Goal: Task Accomplishment & Management: Complete application form

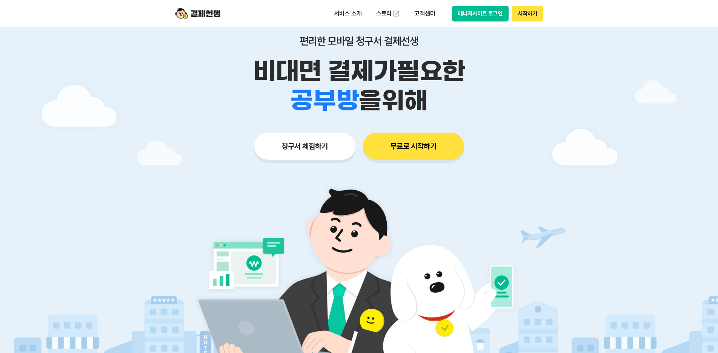
click at [307, 152] on button "청구서 체험하기" at bounding box center [304, 146] width 101 height 27
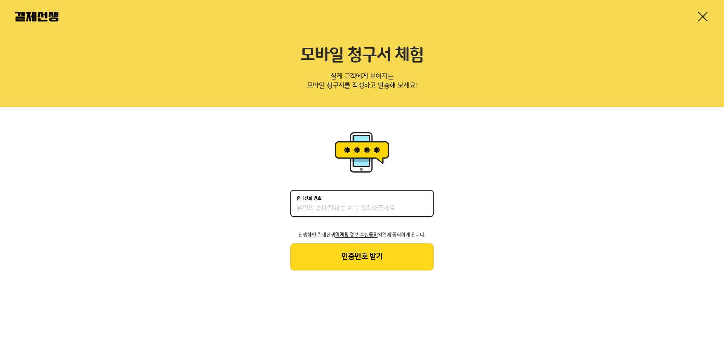
click at [404, 212] on input "휴대전화 번호" at bounding box center [361, 208] width 131 height 9
type input "01027388823"
click at [367, 250] on button "인증번호 받기" at bounding box center [361, 257] width 143 height 27
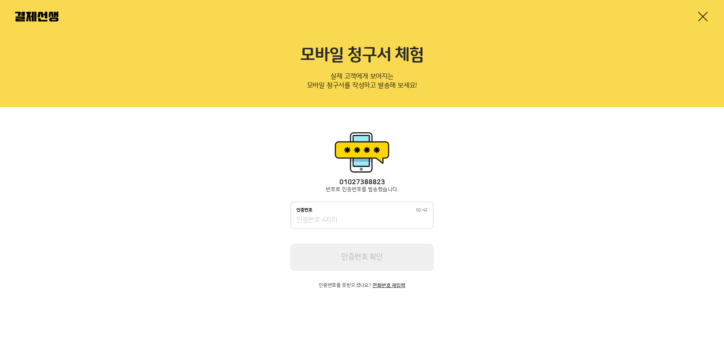
click at [348, 221] on input "인증번호 02:42" at bounding box center [361, 220] width 131 height 9
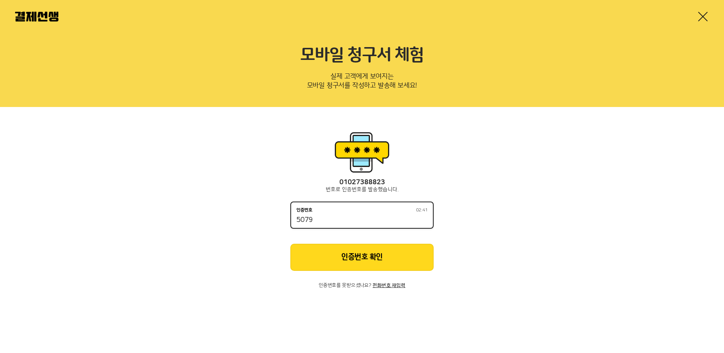
type input "5079"
click at [366, 264] on button "인증번호 확인" at bounding box center [361, 257] width 143 height 27
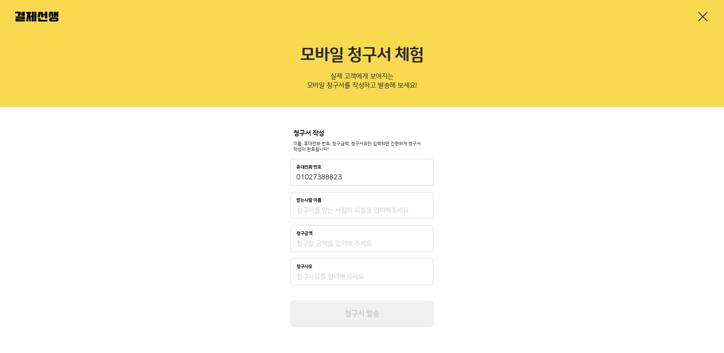
click at [353, 209] on input "받는사람 이름" at bounding box center [361, 210] width 131 height 9
type input "남유진"
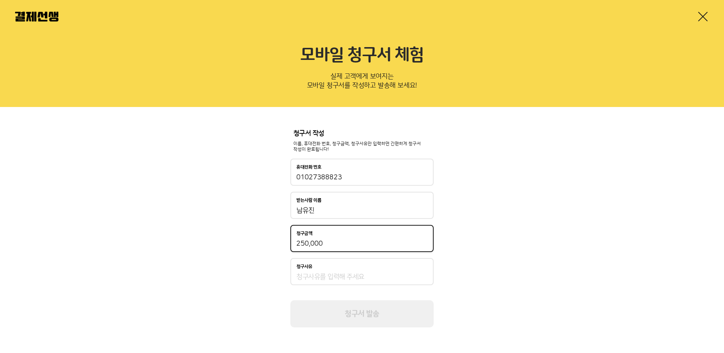
type input "250,000"
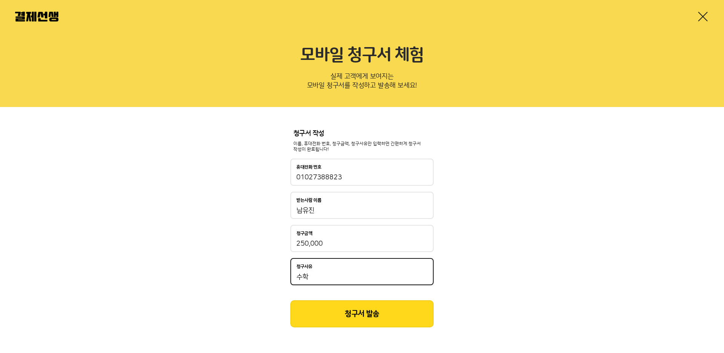
type input "수학"
click at [361, 312] on button "청구서 발송" at bounding box center [361, 314] width 143 height 27
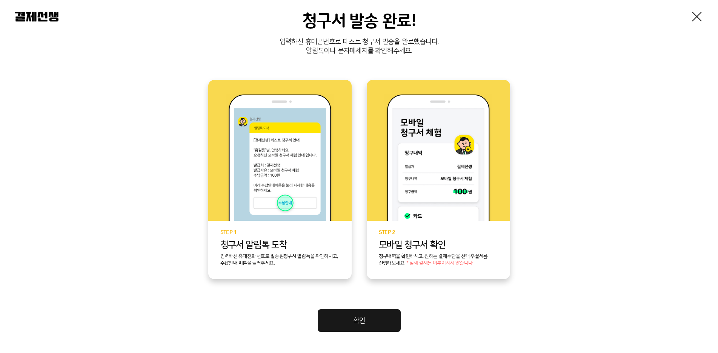
scroll to position [113, 0]
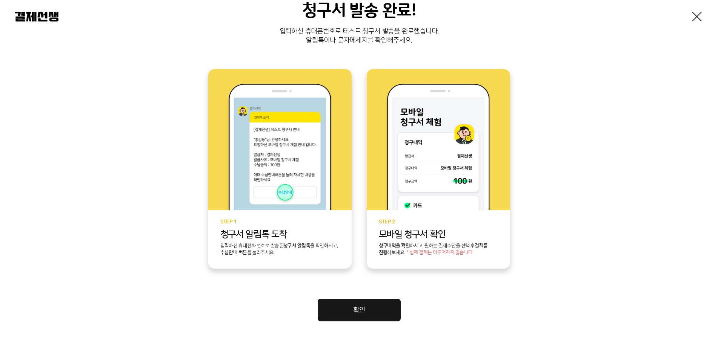
click at [386, 310] on link "확인" at bounding box center [359, 310] width 83 height 23
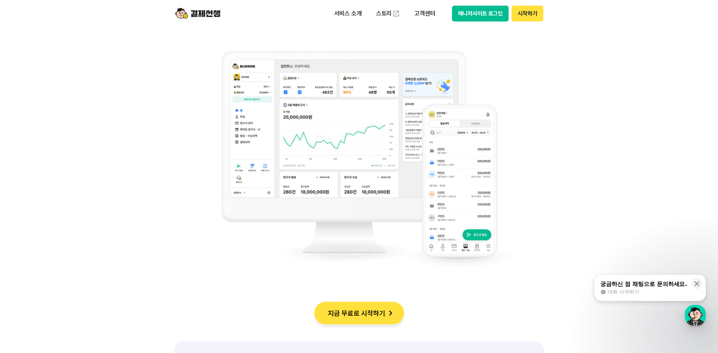
scroll to position [603, 0]
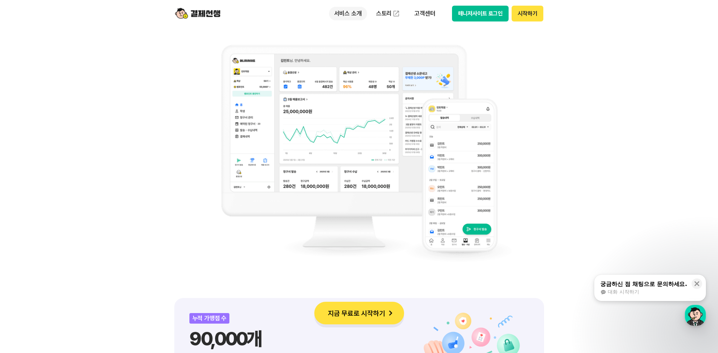
click at [349, 13] on p "서비스 소개" at bounding box center [348, 14] width 38 height 14
click at [352, 50] on link "청구서 발송" at bounding box center [360, 44] width 63 height 15
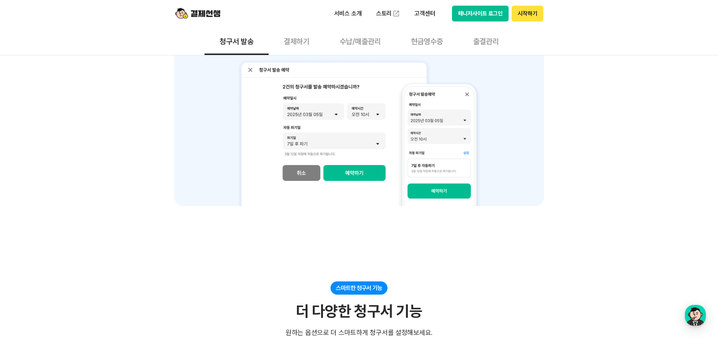
scroll to position [905, 0]
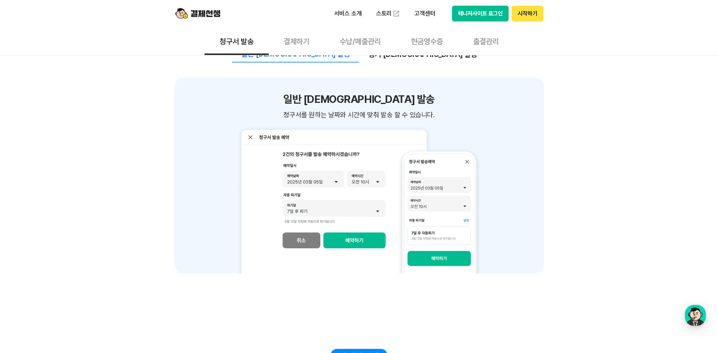
click at [311, 40] on button "결제하기" at bounding box center [297, 41] width 56 height 28
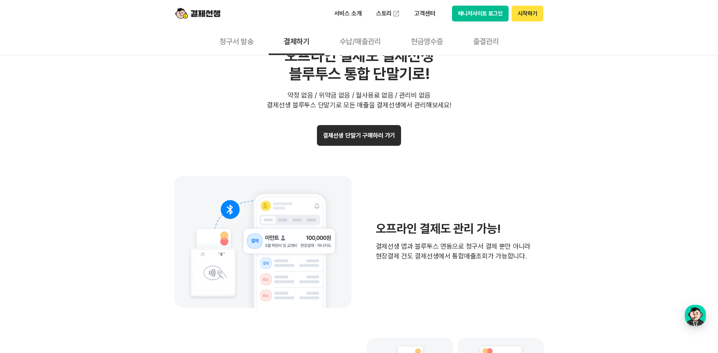
scroll to position [1509, 0]
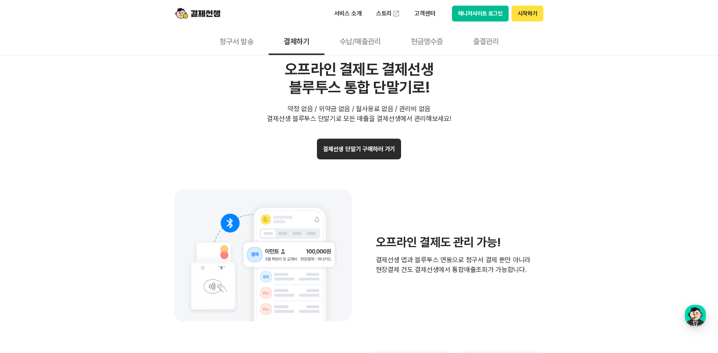
click at [344, 151] on button "결제선생 단말기 구매하러 가기" at bounding box center [359, 149] width 84 height 21
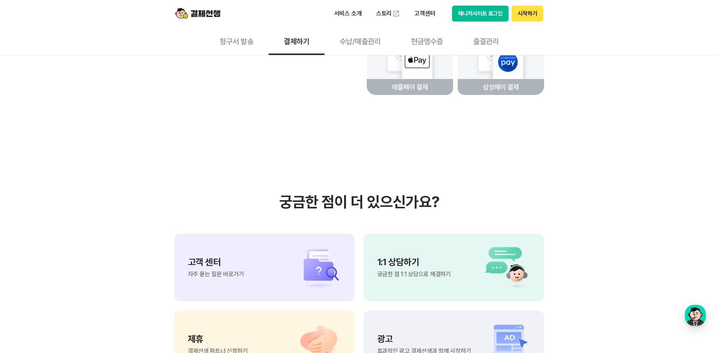
scroll to position [1773, 0]
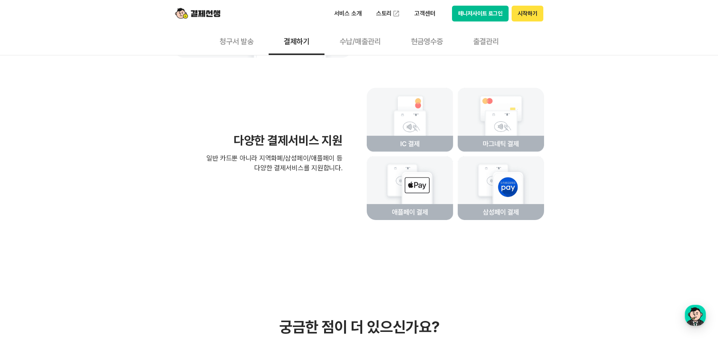
click at [355, 41] on button "수납/매출관리" at bounding box center [359, 41] width 71 height 28
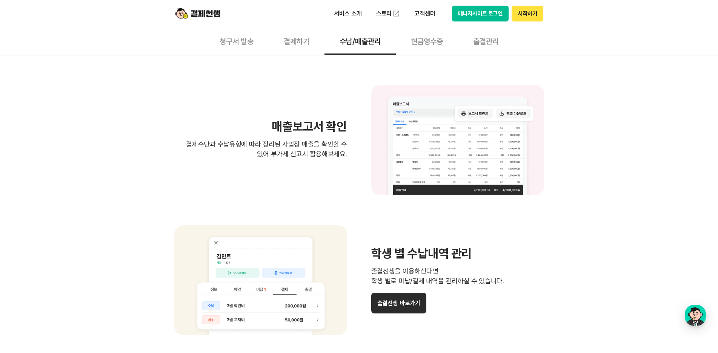
scroll to position [528, 0]
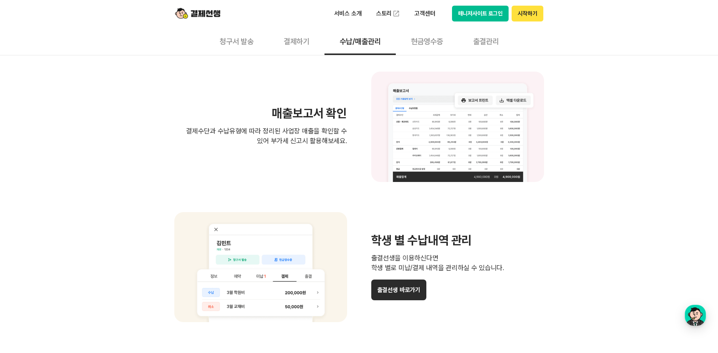
click at [431, 163] on img at bounding box center [457, 127] width 173 height 111
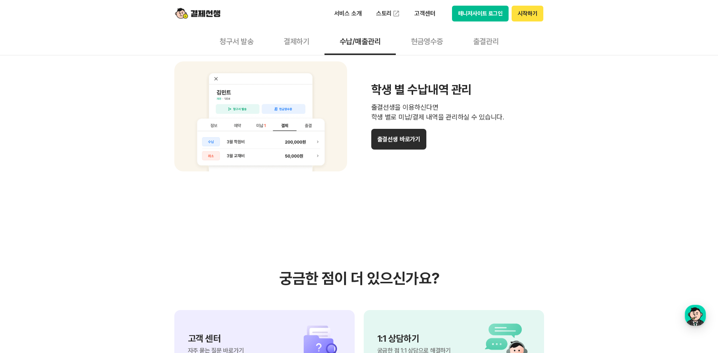
scroll to position [641, 0]
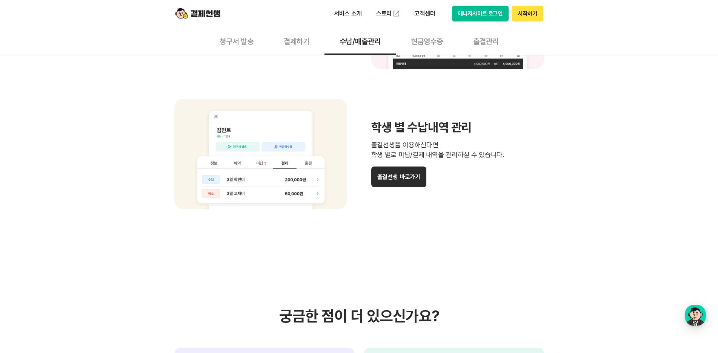
click at [403, 179] on button "출결선생 바로가기" at bounding box center [398, 177] width 55 height 21
click at [482, 37] on button "출결관리" at bounding box center [486, 41] width 56 height 28
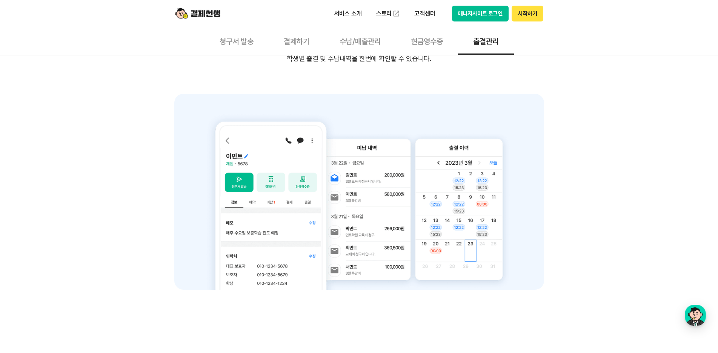
scroll to position [75, 0]
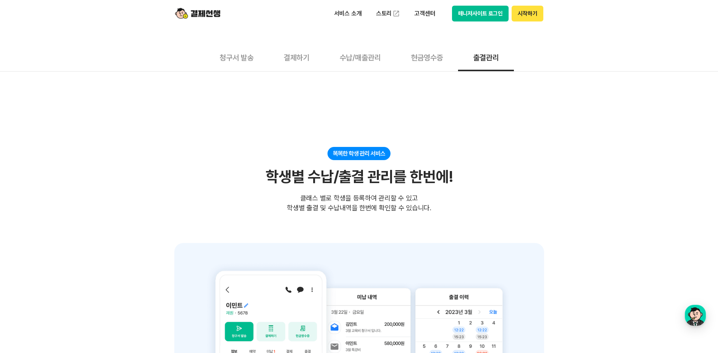
click at [193, 5] on div "서비스 소개 스토리 고객센터 매니저사이트 로그인 시작하기" at bounding box center [359, 13] width 386 height 27
click at [193, 14] on img at bounding box center [197, 13] width 45 height 14
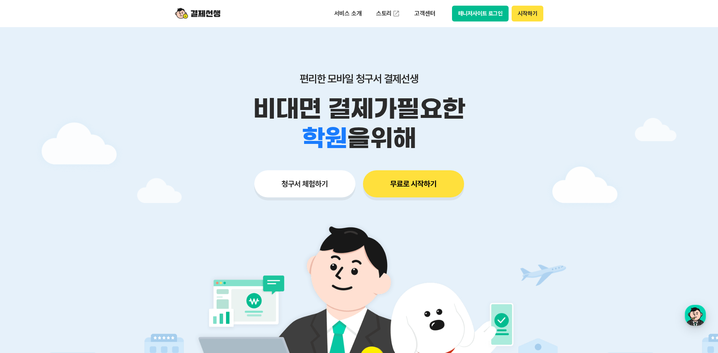
click at [422, 187] on button "무료로 시작하기" at bounding box center [413, 183] width 101 height 27
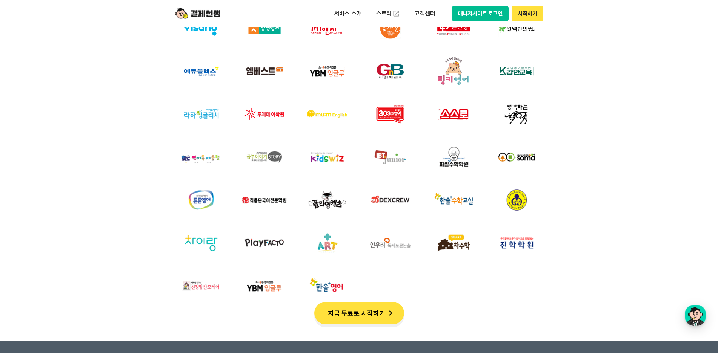
scroll to position [2527, 0]
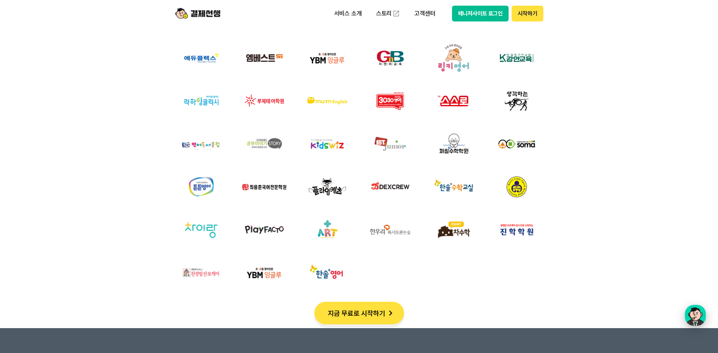
click at [695, 310] on div "button" at bounding box center [695, 315] width 21 height 21
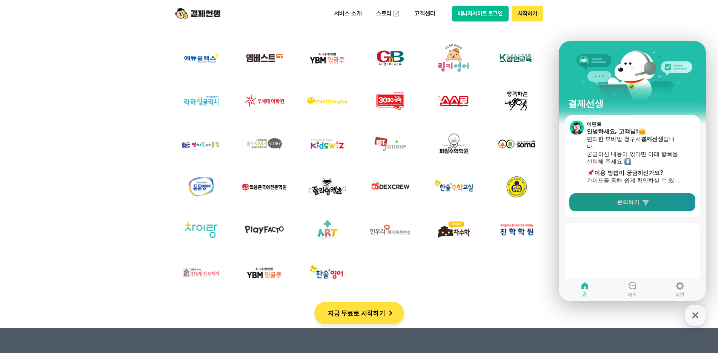
click at [616, 209] on link "문의하기" at bounding box center [632, 202] width 126 height 18
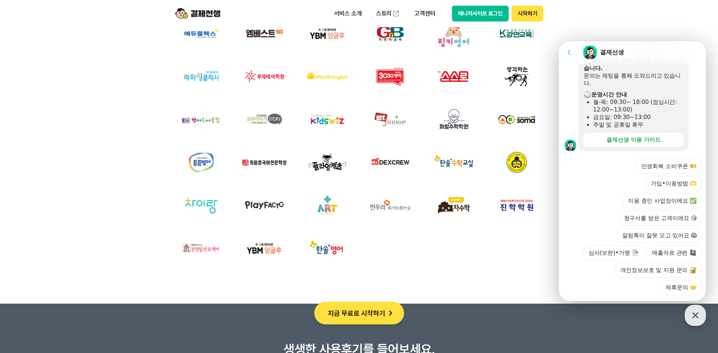
scroll to position [2565, 0]
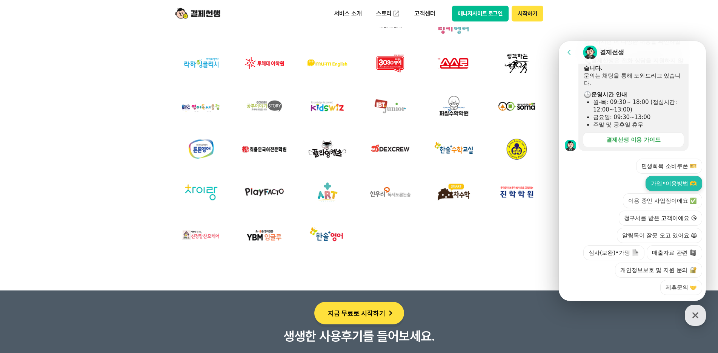
click at [671, 176] on button "가입•이용방법 🫶" at bounding box center [673, 183] width 57 height 15
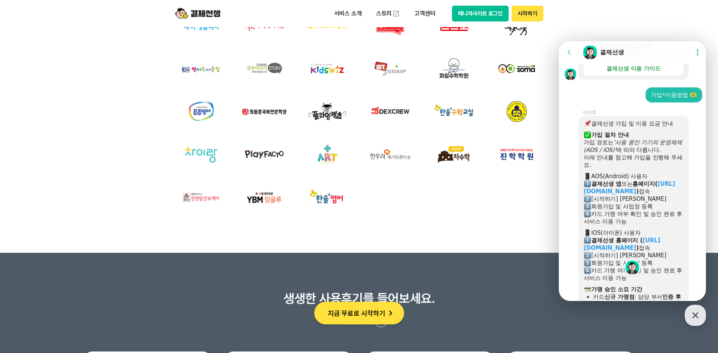
scroll to position [295, 0]
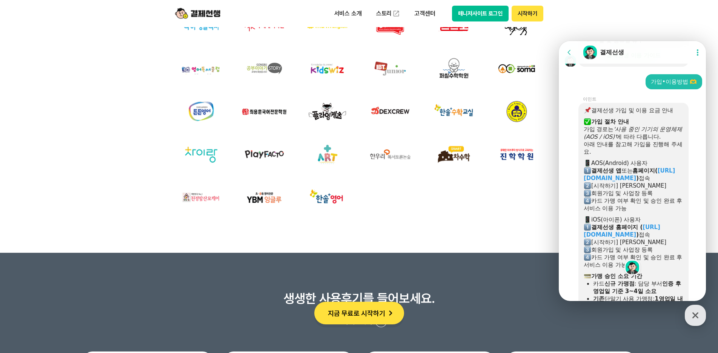
drag, startPoint x: 626, startPoint y: 196, endPoint x: 640, endPoint y: 213, distance: 21.9
click at [639, 208] on div "결제선생 가입 및 이용 요금 안내 ​ 가입 절차 안내 가입 경로는 '사용 중인 기기의 운영체제(AOS / iOS)' 에 따라 다릅니다. 아래 …" at bounding box center [633, 218] width 100 height 223
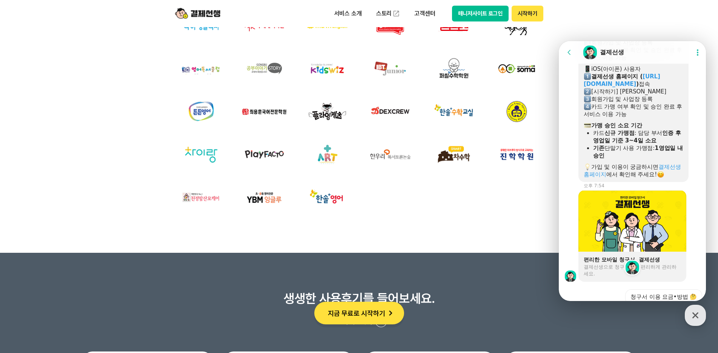
scroll to position [559, 0]
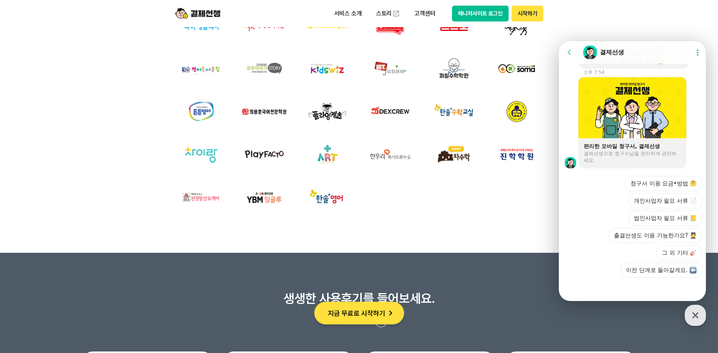
click at [670, 249] on button "그 외 기타 🎸" at bounding box center [679, 253] width 46 height 15
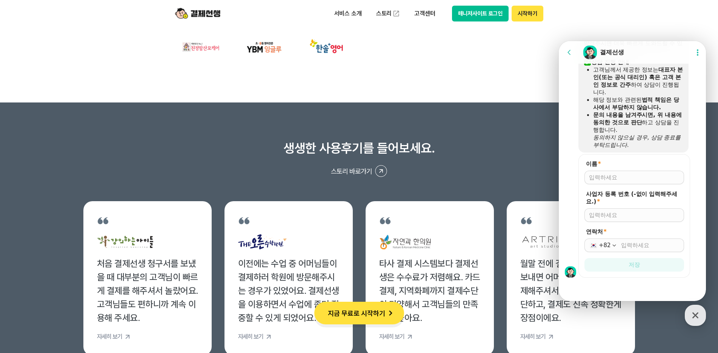
scroll to position [2753, 0]
click at [628, 143] on div "동의하지 않으실 경우, 상담 종료를 부탁드립니다." at bounding box center [638, 141] width 90 height 15
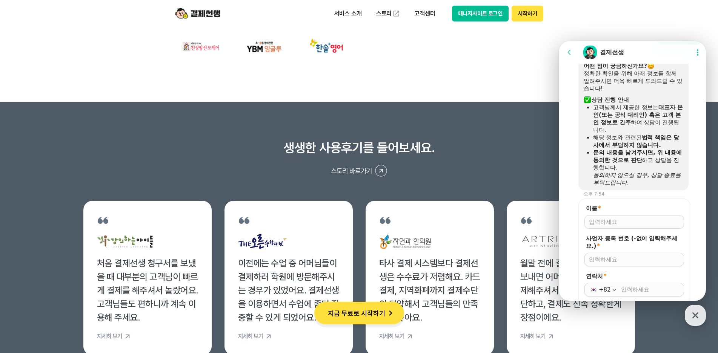
scroll to position [750, 0]
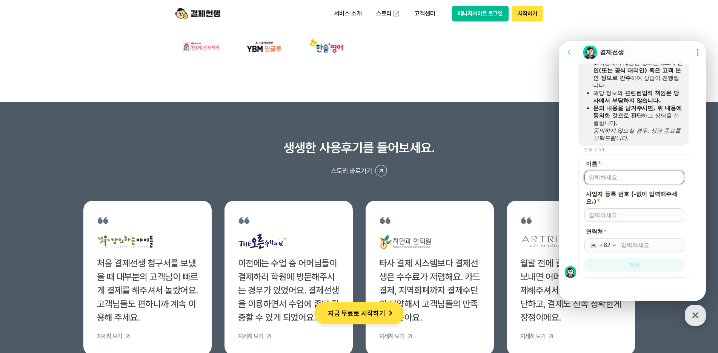
click at [631, 179] on input "이름 *" at bounding box center [634, 178] width 91 height 8
type input "남유진"
click at [478, 126] on section "생생한 사용후기를 들어보세요. 스토리 바로가기 처음 결제선생 청구서를 보냈을 때 대부분의 고객님이 빠르게 결제를 해주셔서 놀랐어요. 고객님들도…" at bounding box center [359, 247] width 718 height 291
click at [670, 25] on header "서비스 소개 스토리 고객센터 매니저사이트 로그인 시작하기" at bounding box center [359, 13] width 718 height 27
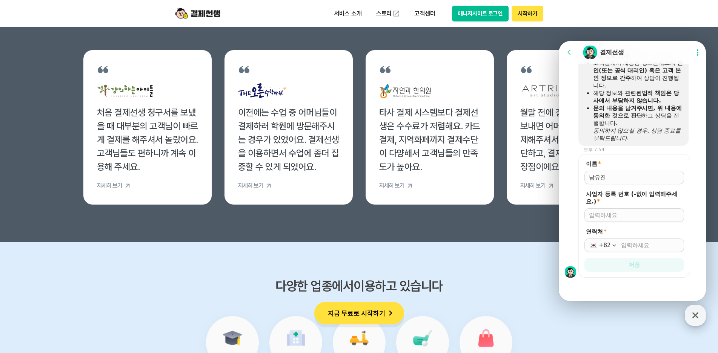
click at [702, 314] on div "button" at bounding box center [695, 315] width 21 height 21
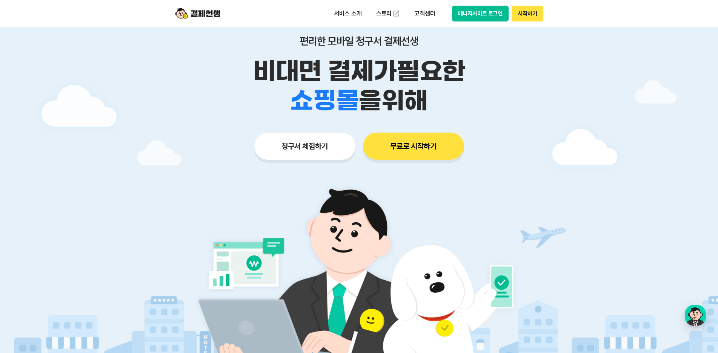
scroll to position [0, 0]
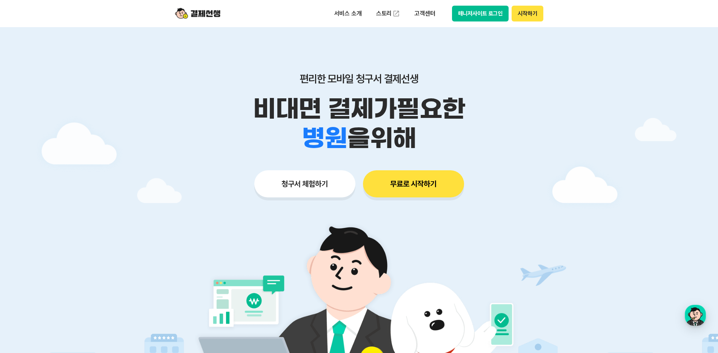
click at [204, 13] on img at bounding box center [197, 13] width 45 height 14
click at [336, 12] on p "서비스 소개" at bounding box center [348, 14] width 38 height 14
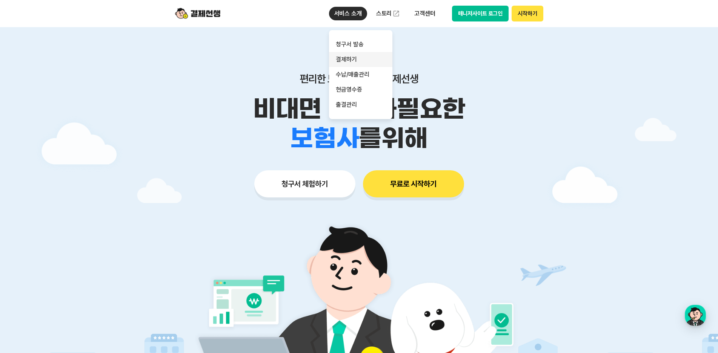
click at [364, 56] on link "결제하기" at bounding box center [360, 59] width 63 height 15
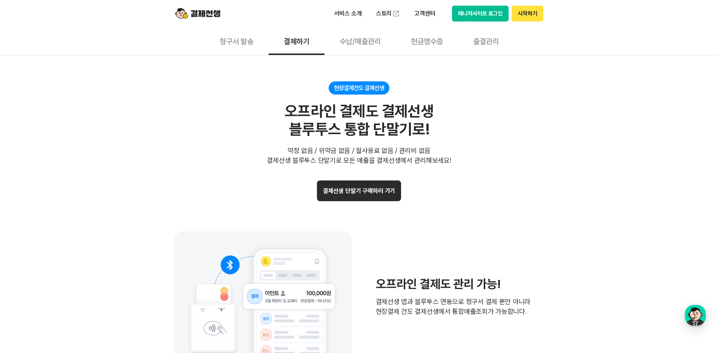
scroll to position [1509, 0]
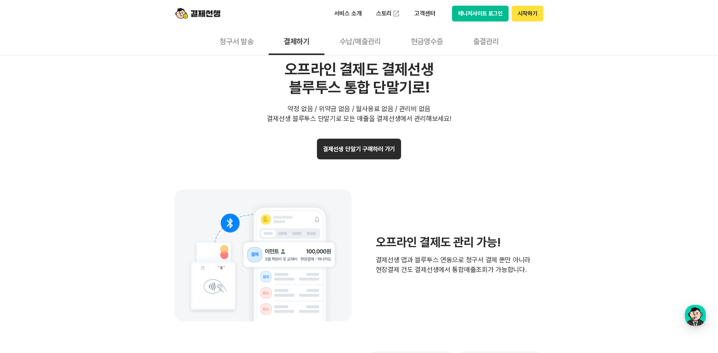
click at [370, 154] on button "결제선생 단말기 구매하러 가기" at bounding box center [359, 149] width 84 height 21
